Goal: Task Accomplishment & Management: Complete application form

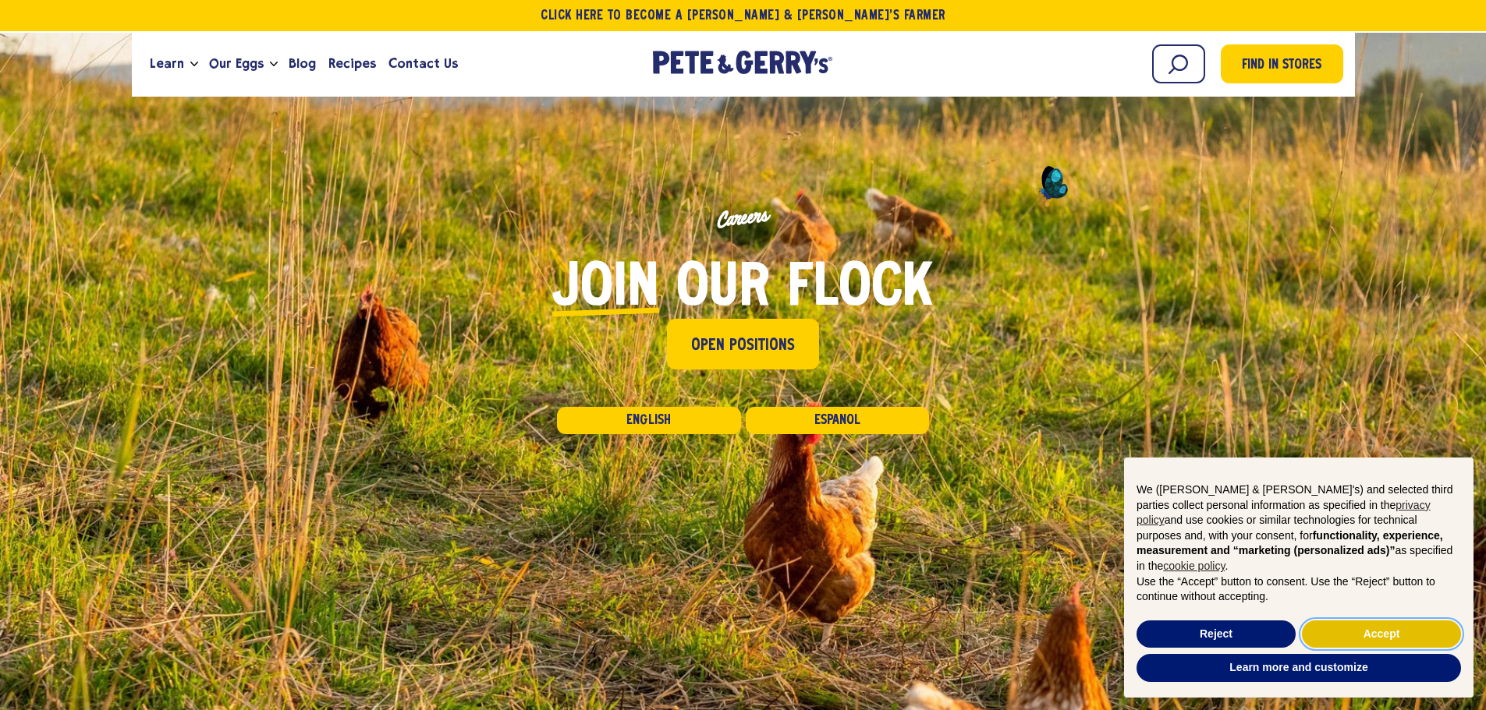
click at [1408, 634] on button "Accept" at bounding box center [1381, 635] width 159 height 28
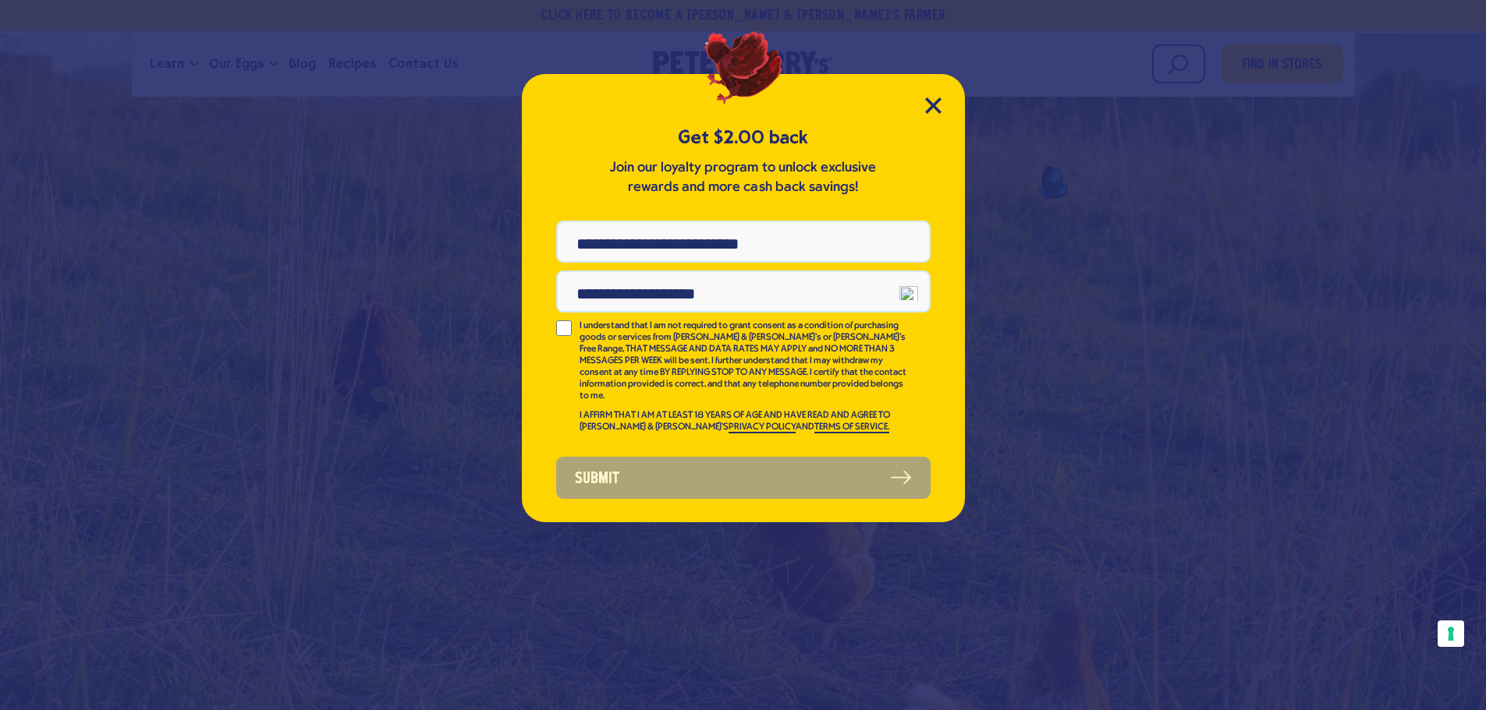
click at [944, 104] on div "Get $2.00 back Join our loyalty program to unlock exclusive rewards and more ca…" at bounding box center [743, 298] width 443 height 448
click at [933, 104] on icon "Close Modal" at bounding box center [933, 105] width 14 height 14
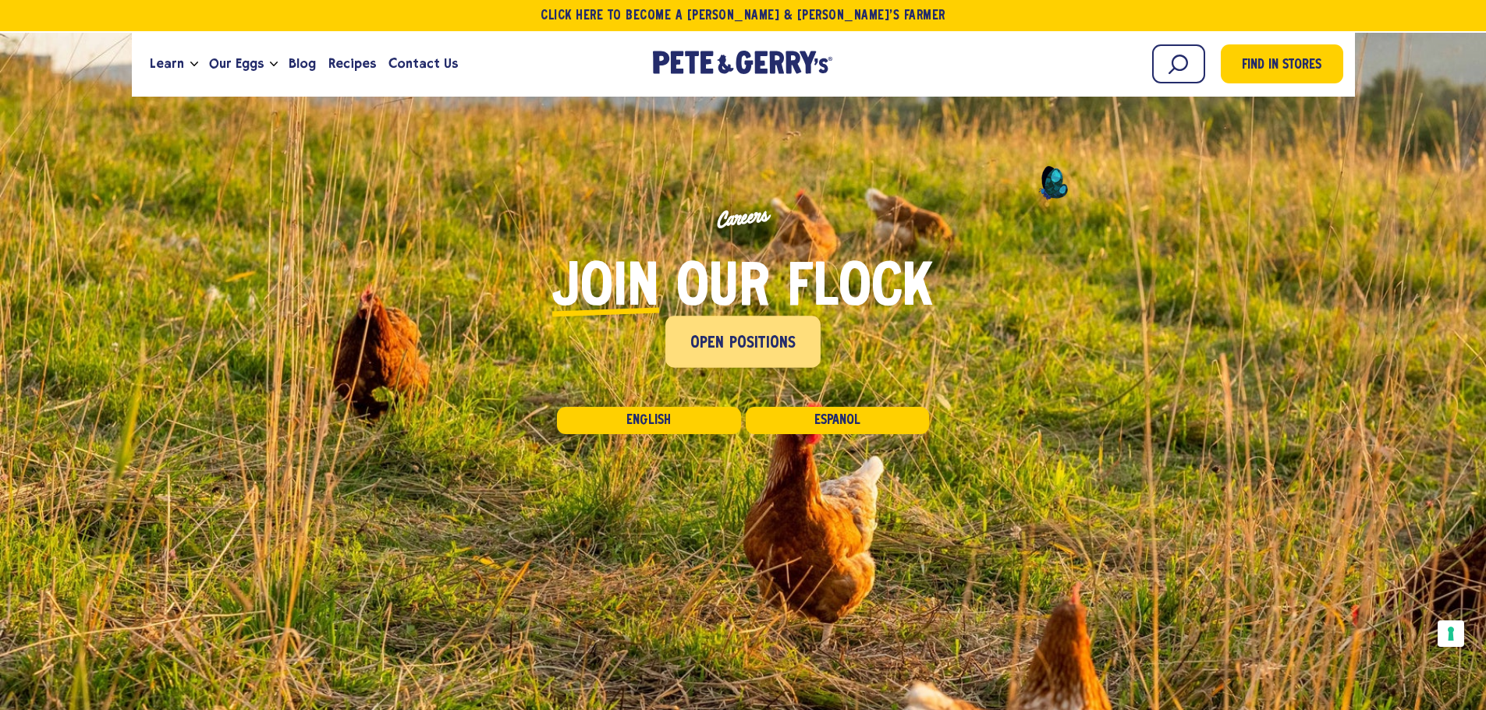
click at [796, 352] on link "Open Positions" at bounding box center [742, 342] width 155 height 51
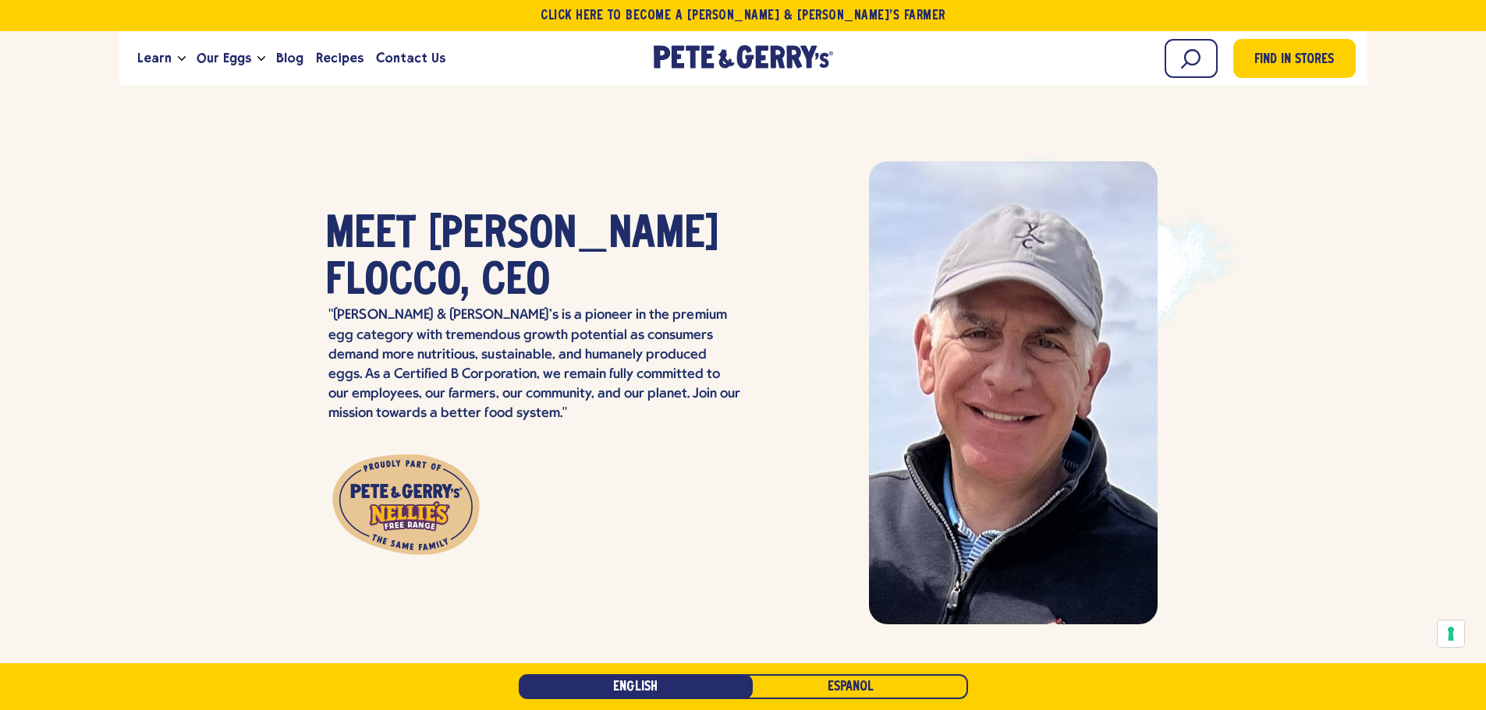
scroll to position [4360, 0]
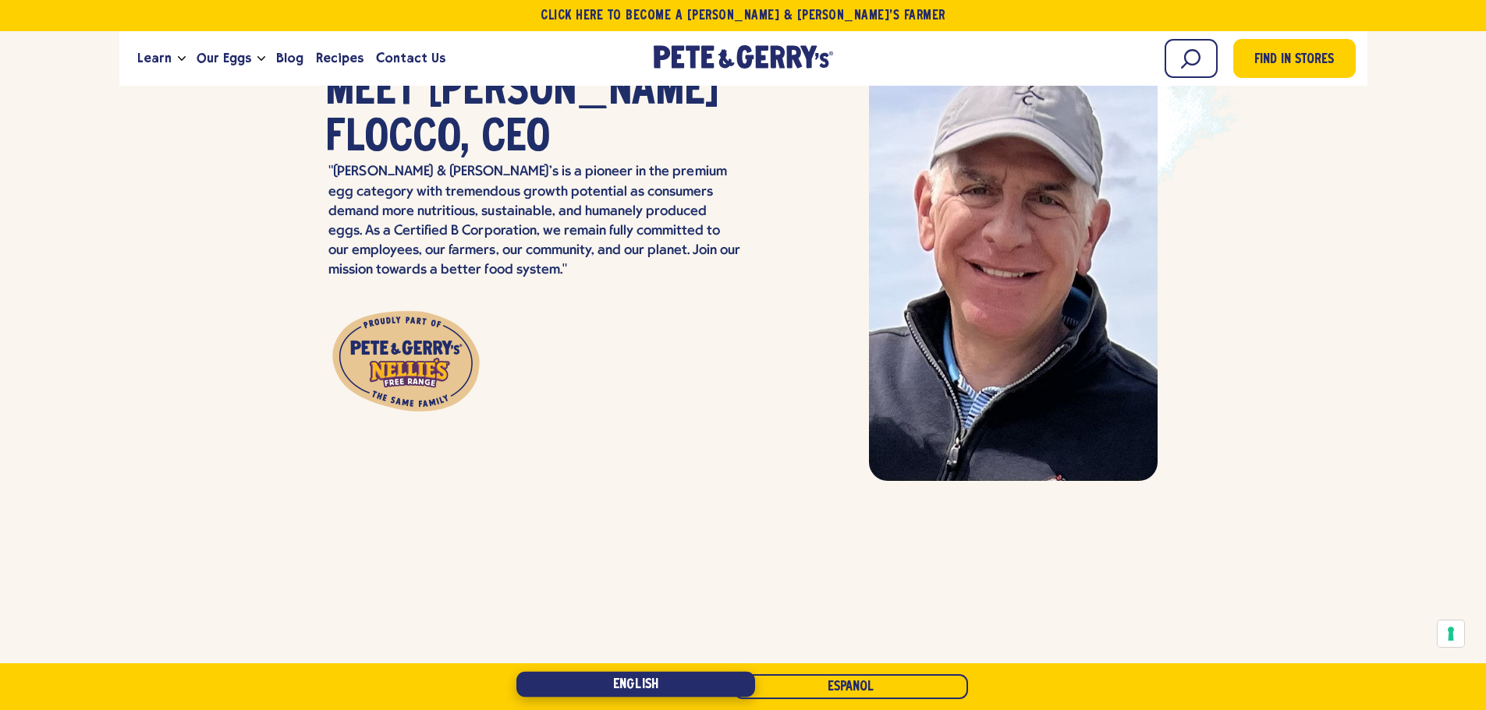
click at [693, 694] on link "English" at bounding box center [635, 685] width 239 height 26
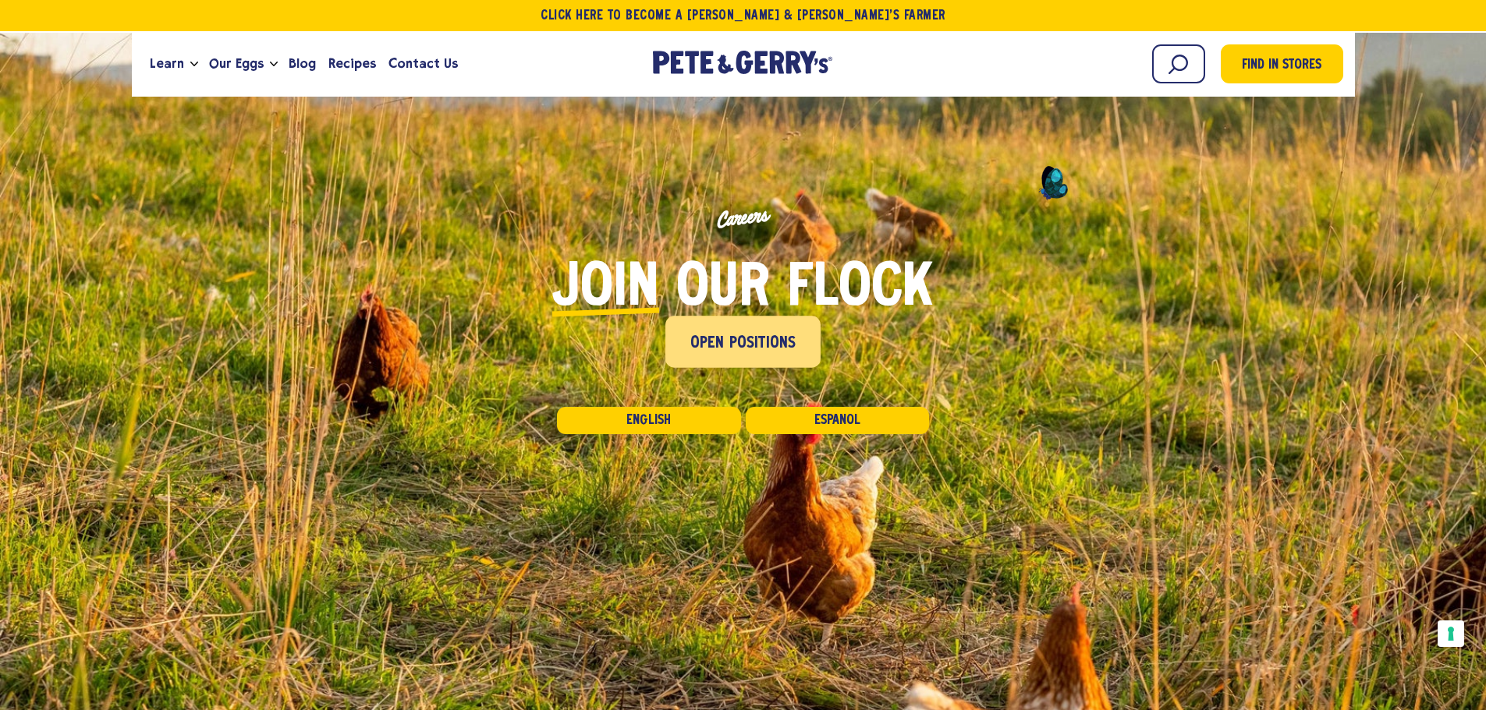
click at [723, 336] on span "Open Positions" at bounding box center [743, 343] width 106 height 25
